Goal: Answer question/provide support: Share knowledge or assist other users

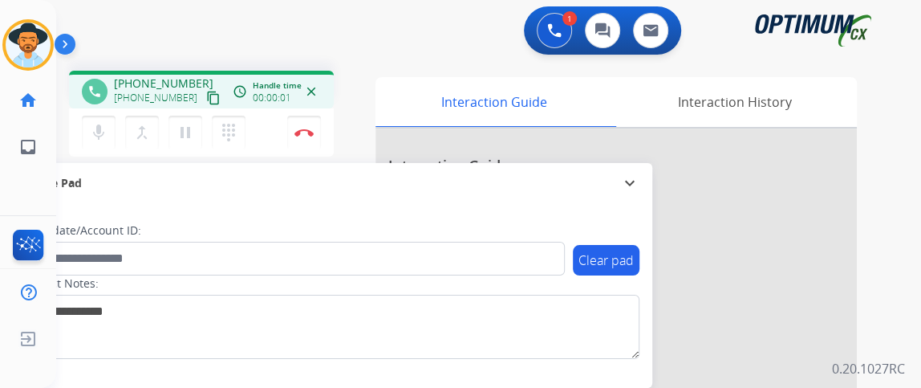
click at [206, 100] on mat-icon "content_copy" at bounding box center [213, 98] width 14 height 14
click at [298, 138] on button "Disconnect" at bounding box center [304, 133] width 34 height 34
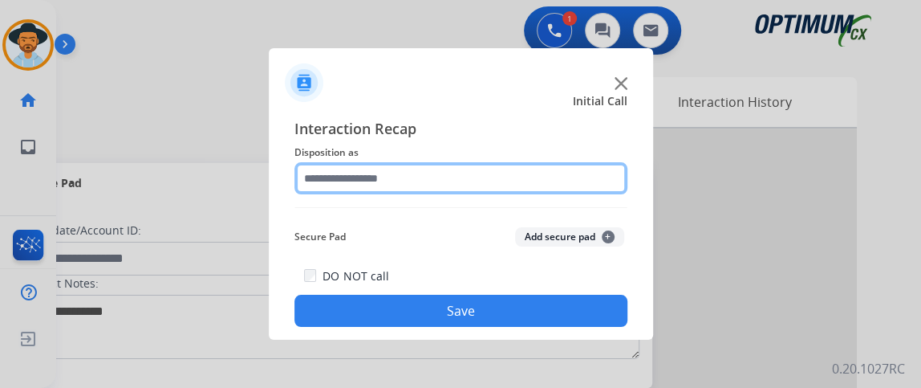
click at [445, 181] on input "text" at bounding box center [460, 178] width 333 height 32
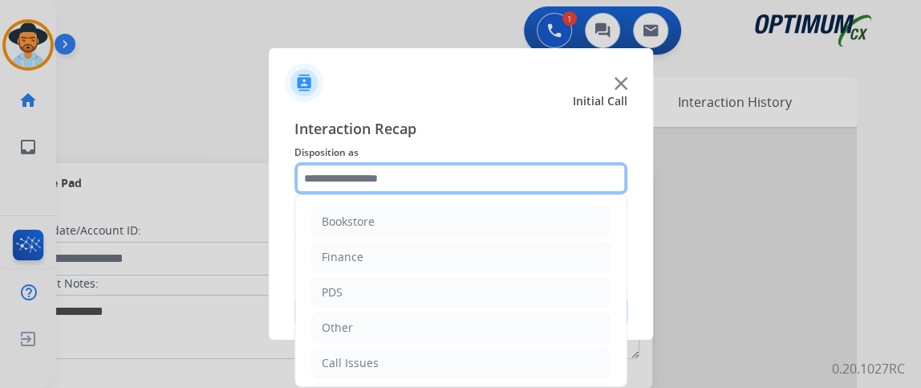
scroll to position [105, 0]
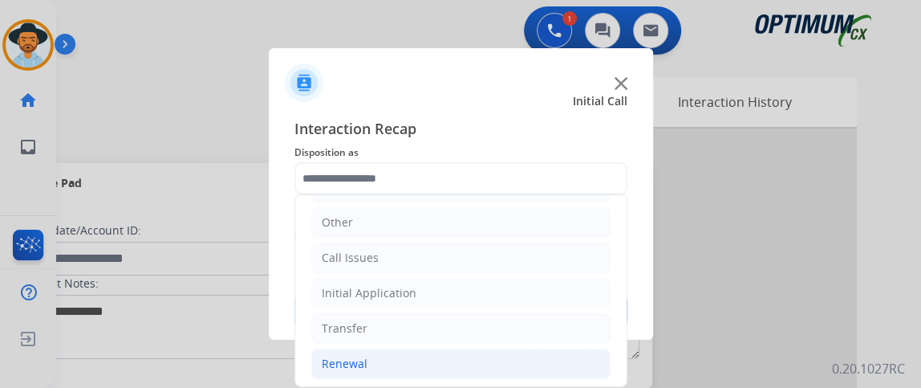
click at [505, 358] on li "Renewal" at bounding box center [460, 363] width 299 height 30
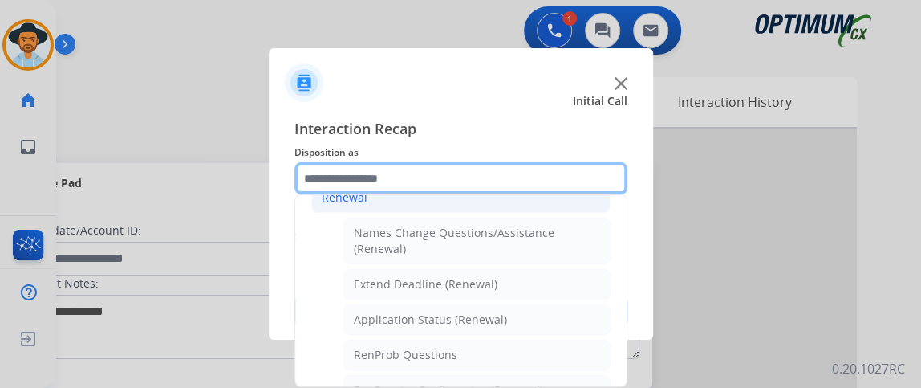
scroll to position [336, 0]
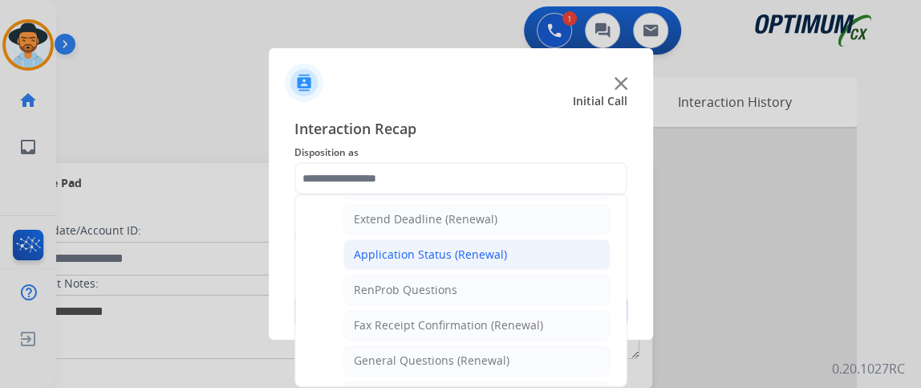
click at [562, 253] on li "Application Status (Renewal)" at bounding box center [476, 254] width 267 height 30
type input "**********"
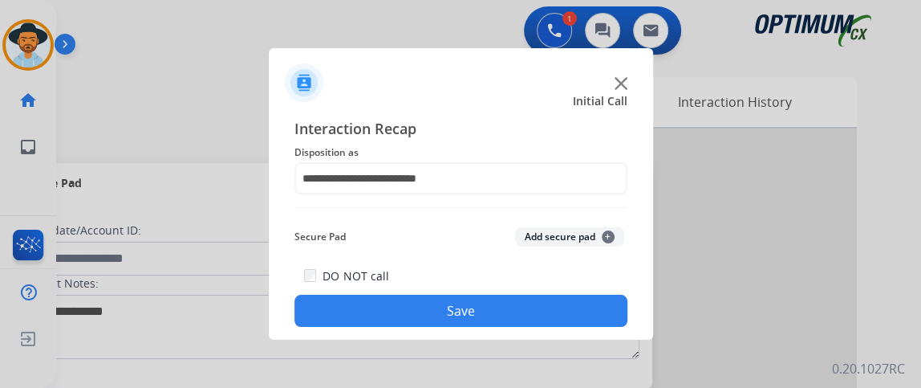
click at [542, 303] on button "Save" at bounding box center [460, 310] width 333 height 32
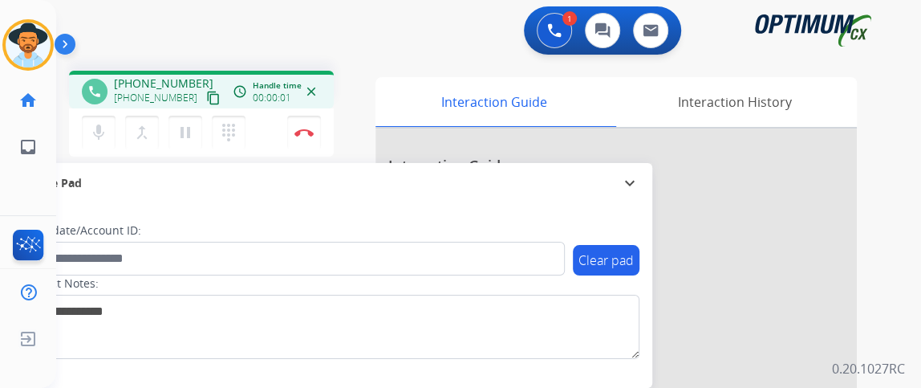
click at [206, 95] on mat-icon "content_copy" at bounding box center [213, 98] width 14 height 14
click at [83, 136] on button "mic Mute" at bounding box center [99, 133] width 34 height 34
click at [83, 136] on button "mic_off Mute" at bounding box center [99, 133] width 34 height 34
click at [106, 128] on mat-icon "mic" at bounding box center [98, 132] width 19 height 19
click at [106, 128] on mat-icon "mic_off" at bounding box center [98, 132] width 19 height 19
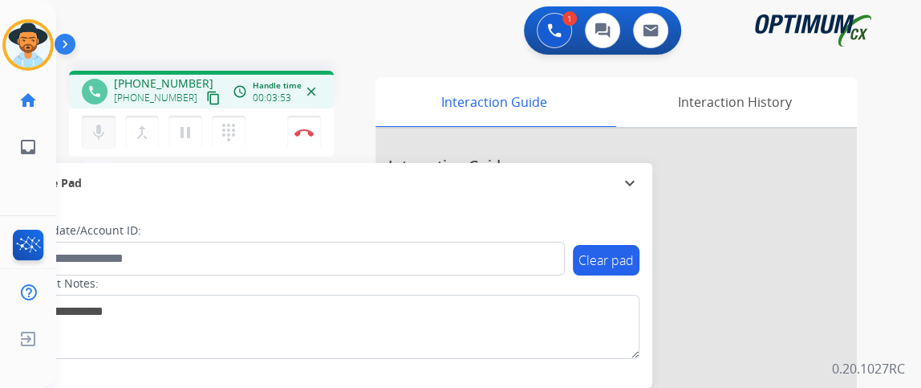
click at [101, 124] on mat-icon "mic" at bounding box center [98, 132] width 19 height 19
click at [95, 140] on mat-icon "mic_off" at bounding box center [98, 132] width 19 height 19
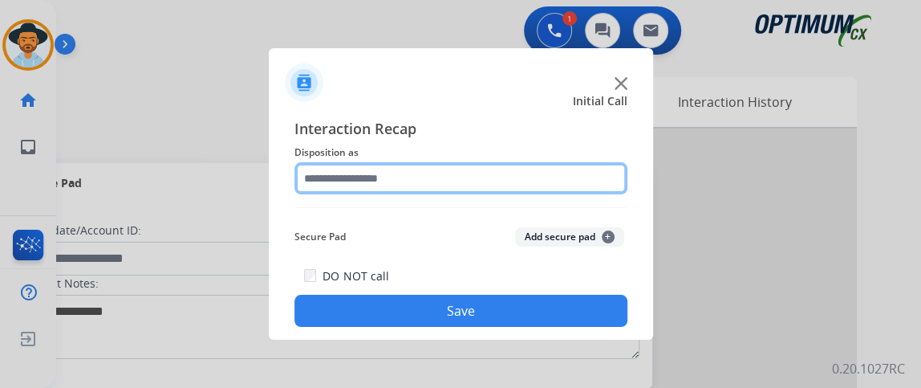
click at [393, 187] on input "text" at bounding box center [460, 178] width 333 height 32
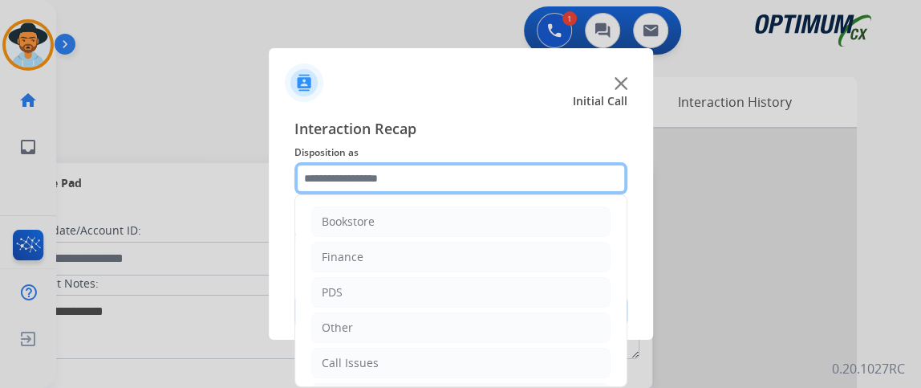
scroll to position [71, 0]
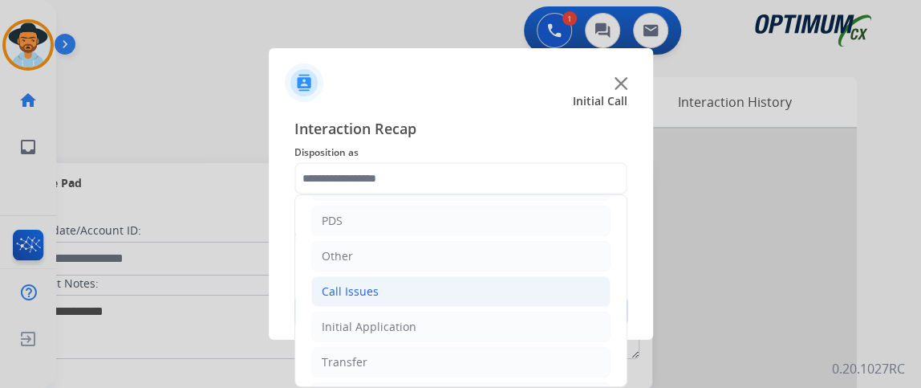
click at [505, 283] on li "Call Issues" at bounding box center [460, 291] width 299 height 30
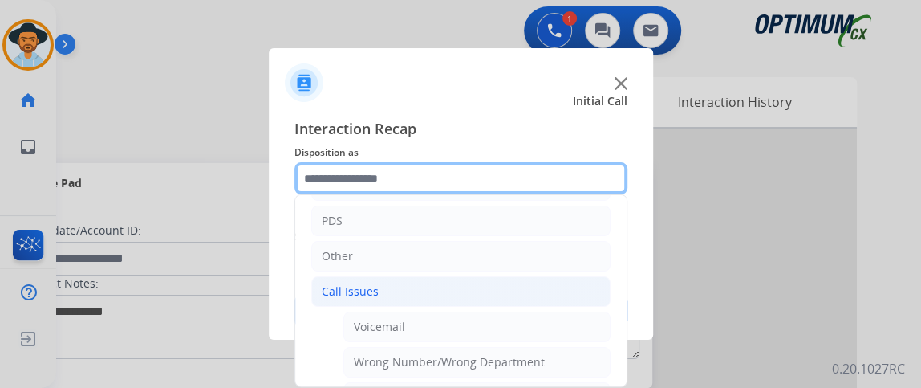
scroll to position [192, 0]
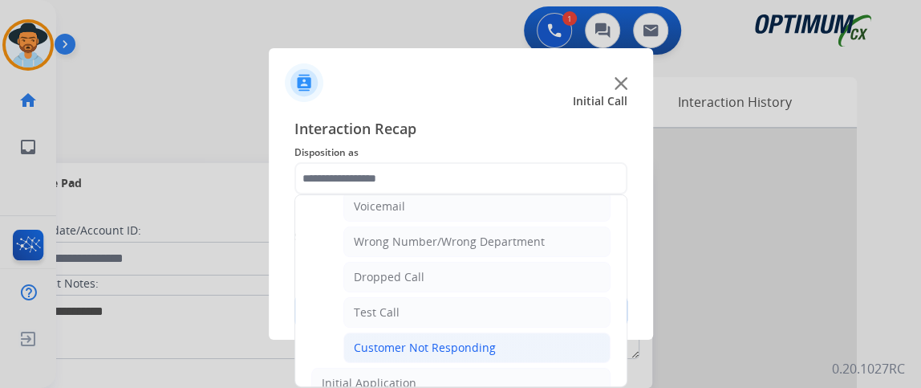
click at [553, 335] on li "Customer Not Responding" at bounding box center [476, 347] width 267 height 30
type input "**********"
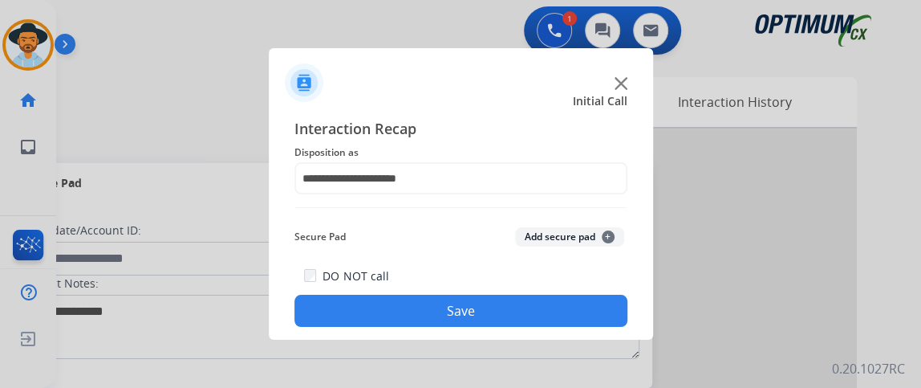
click at [545, 316] on button "Save" at bounding box center [460, 310] width 333 height 32
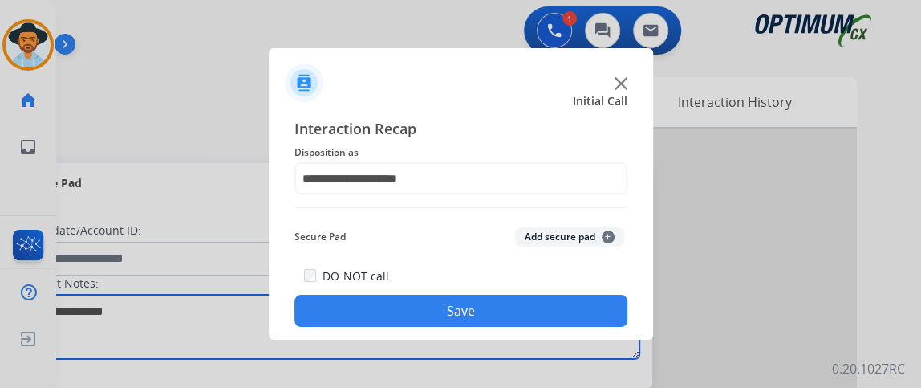
click at [545, 316] on textarea at bounding box center [329, 326] width 619 height 64
